Goal: Task Accomplishment & Management: Use online tool/utility

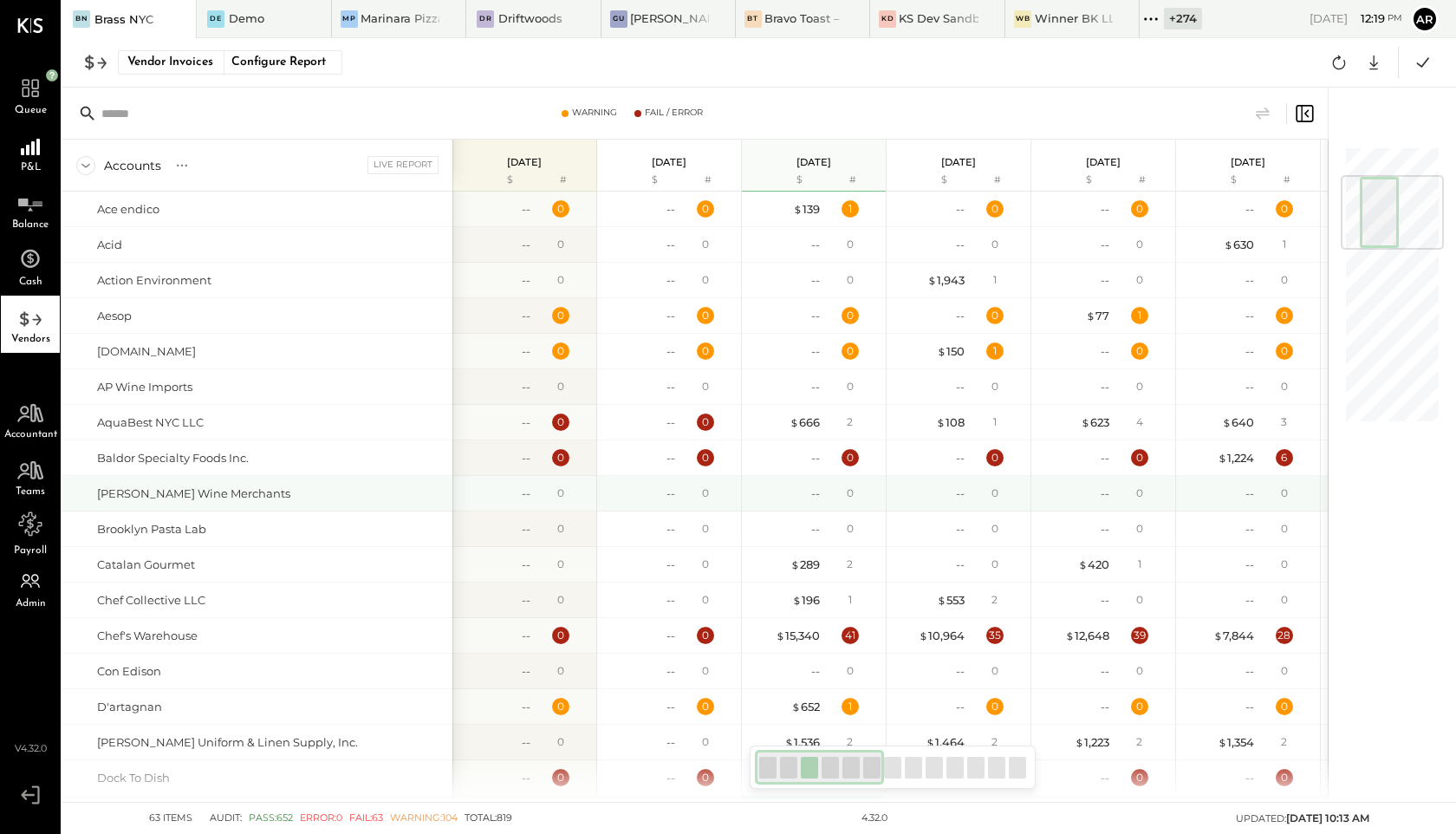
scroll to position [250, 0]
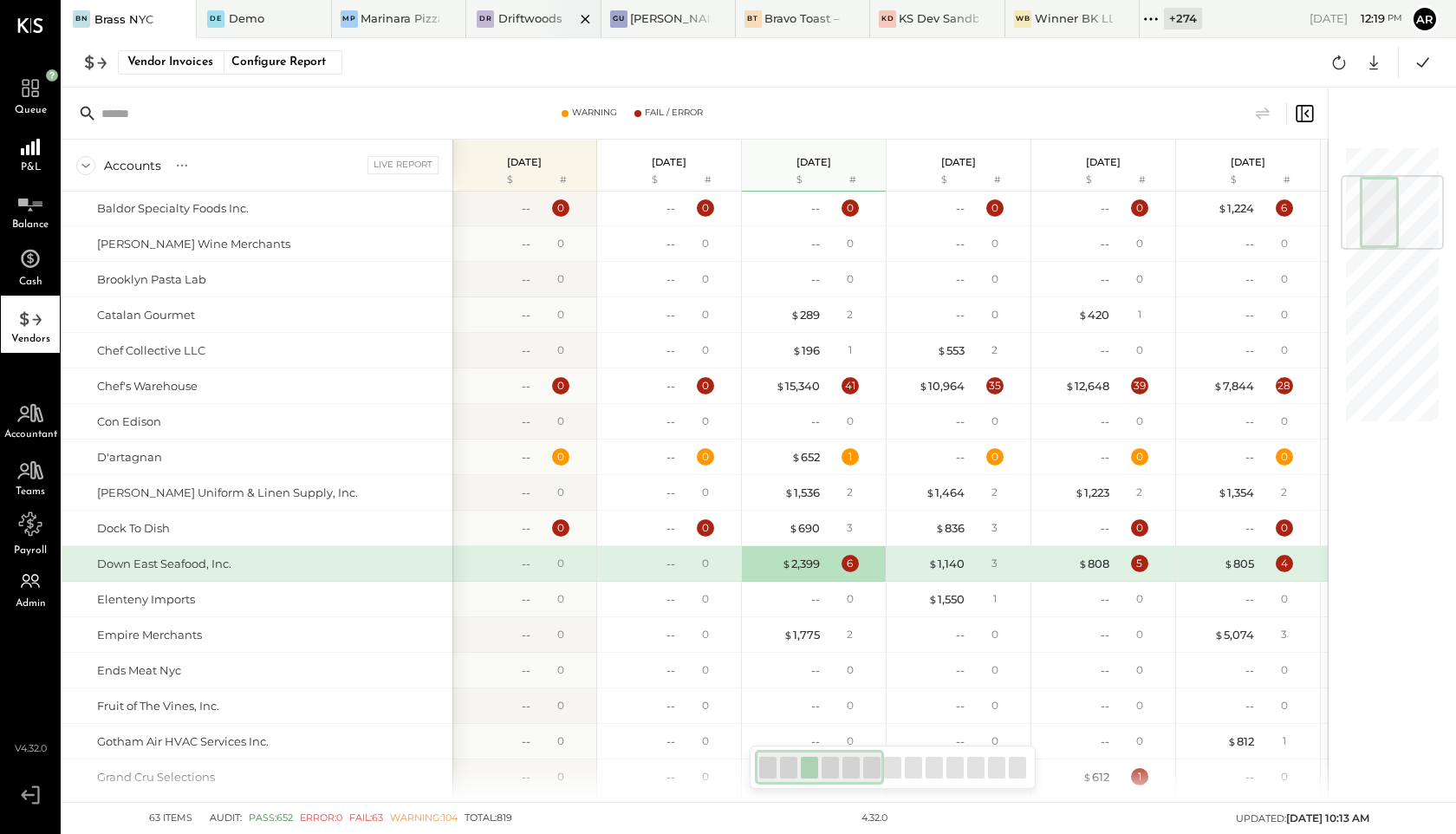
click at [526, 18] on div "Driftwoods" at bounding box center [530, 19] width 64 height 17
